Goal: Task Accomplishment & Management: Manage account settings

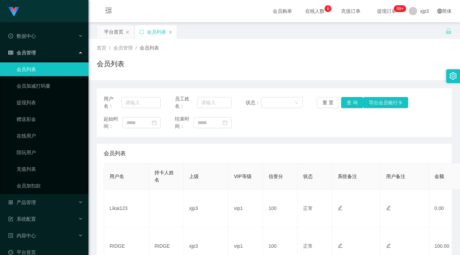
drag, startPoint x: 295, startPoint y: 16, endPoint x: 274, endPoint y: 17, distance: 20.4
click at [297, 16] on span "在线人数 0 1 2 3 4 5 6 7 8 9 0 1 2 3 4 5 6 7 8 9 0 1 2 3 4 5 6 7 8 9" at bounding box center [315, 11] width 36 height 22
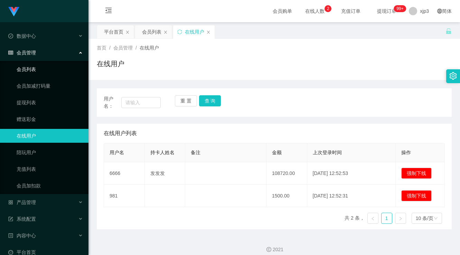
click at [27, 64] on link "会员列表" at bounding box center [50, 69] width 66 height 14
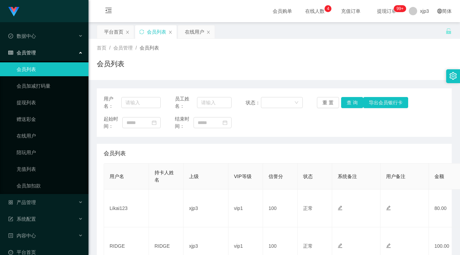
click at [244, 51] on div "首页 / 会员管理 / 会员列表 /" at bounding box center [274, 47] width 355 height 7
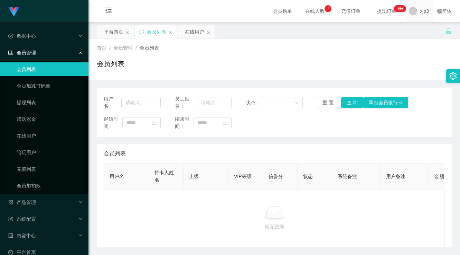
drag, startPoint x: 416, startPoint y: 10, endPoint x: 407, endPoint y: 20, distance: 13.0
click at [420, 11] on span "xjp3" at bounding box center [424, 11] width 9 height 22
click at [410, 29] on li "退出登录" at bounding box center [426, 30] width 52 height 11
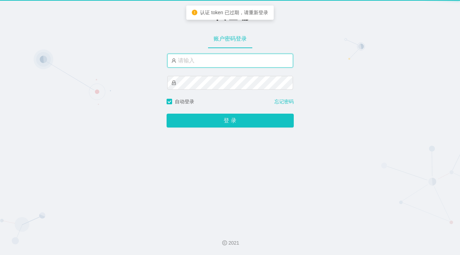
type input "xjp3"
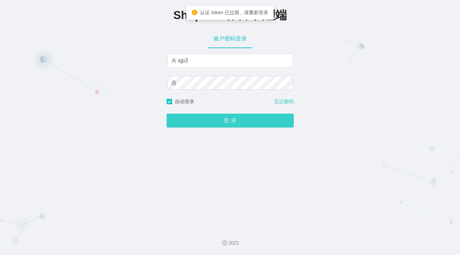
click at [237, 121] on button "登 录" at bounding box center [230, 120] width 127 height 14
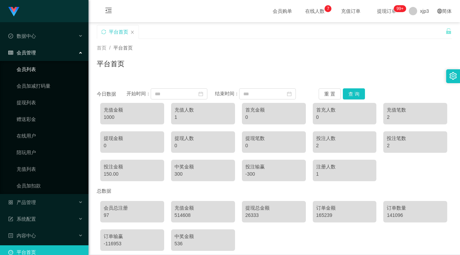
click at [31, 74] on link "会员列表" at bounding box center [50, 69] width 66 height 14
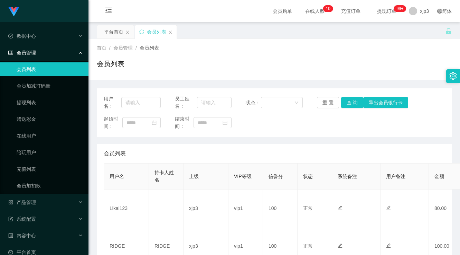
click at [201, 60] on div "会员列表" at bounding box center [274, 66] width 355 height 16
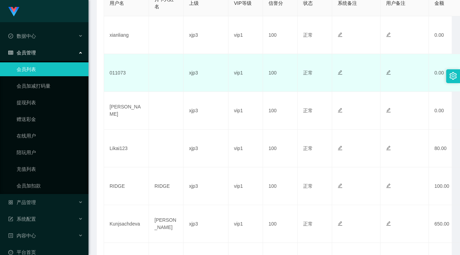
click at [123, 75] on td "011073" at bounding box center [126, 73] width 45 height 38
copy td "011073"
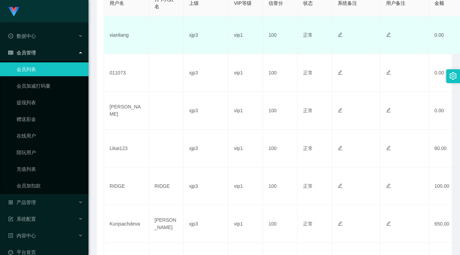
click at [118, 32] on td "xianliang" at bounding box center [126, 35] width 45 height 38
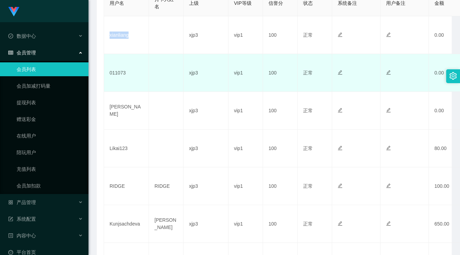
copy td "xianliang"
click at [139, 80] on td "011073" at bounding box center [126, 73] width 45 height 38
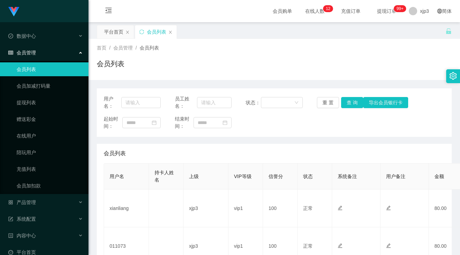
scroll to position [69, 0]
